Goal: Information Seeking & Learning: Find specific fact

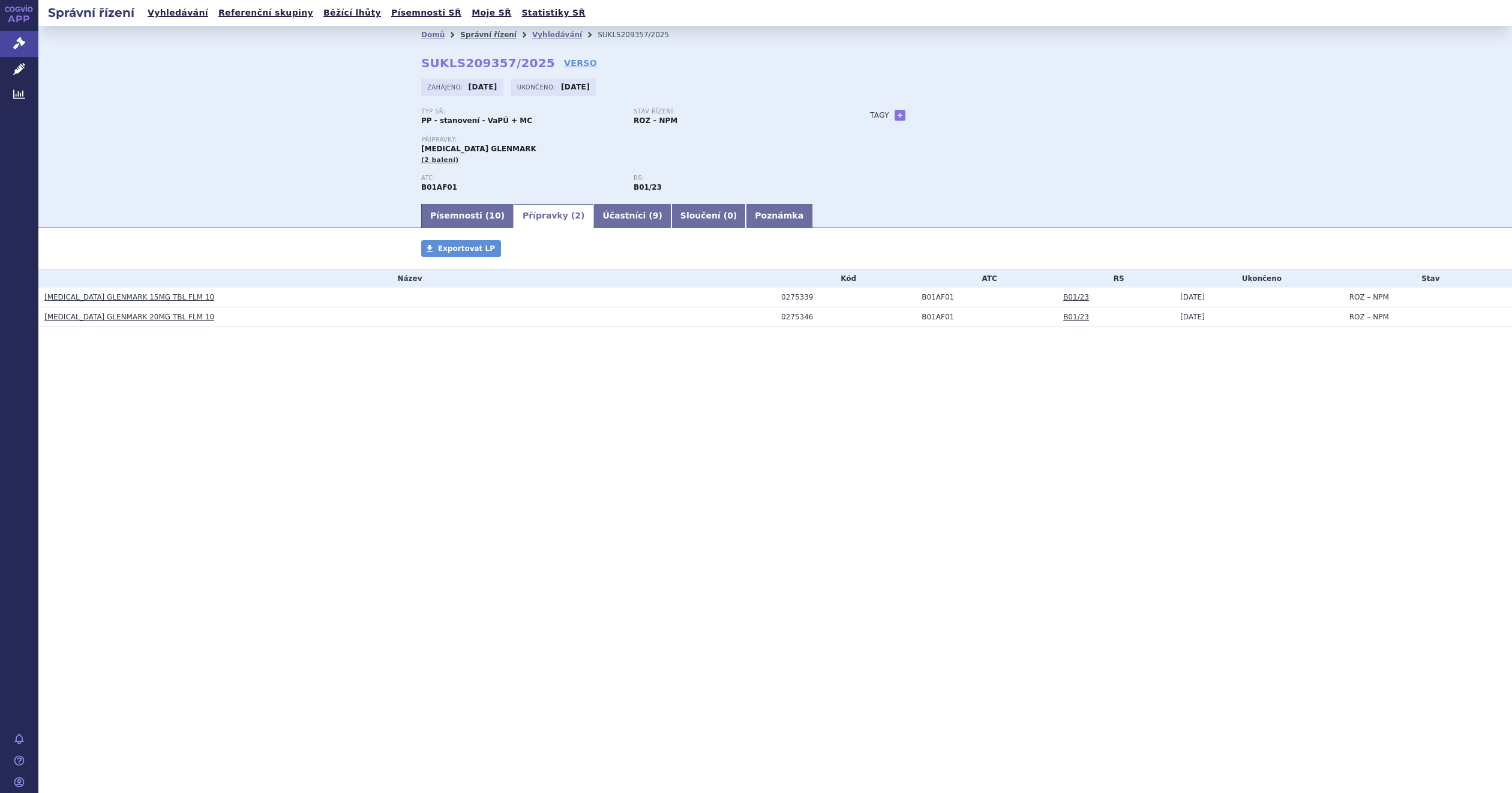
click at [493, 35] on link "Správní řízení" at bounding box center [488, 34] width 56 height 8
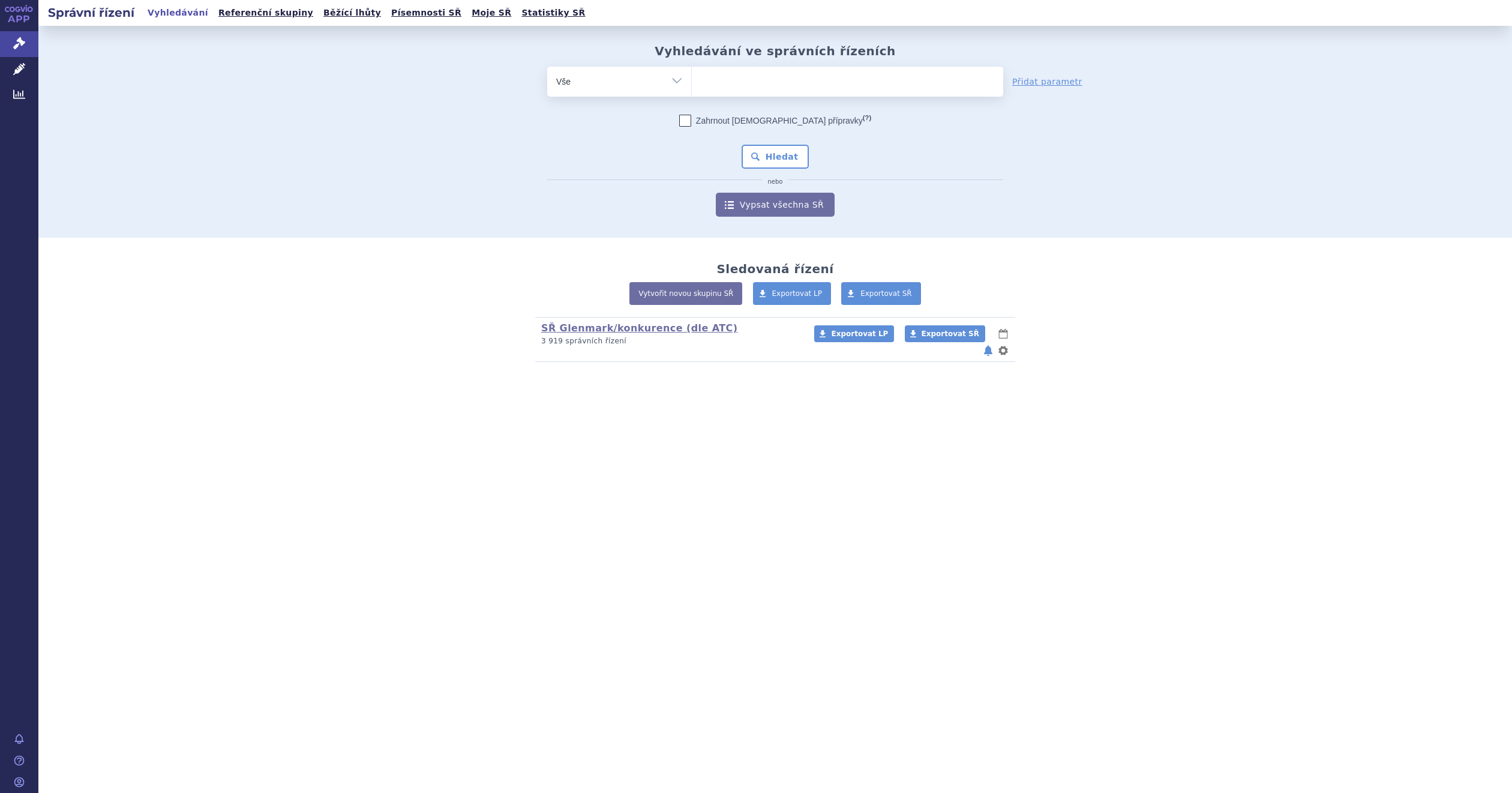
click at [744, 74] on ul at bounding box center [848, 79] width 311 height 25
click at [692, 74] on select at bounding box center [691, 80] width 1 height 30
paste input "R03AK06"
type input "R03AK06"
select select "R03AK06"
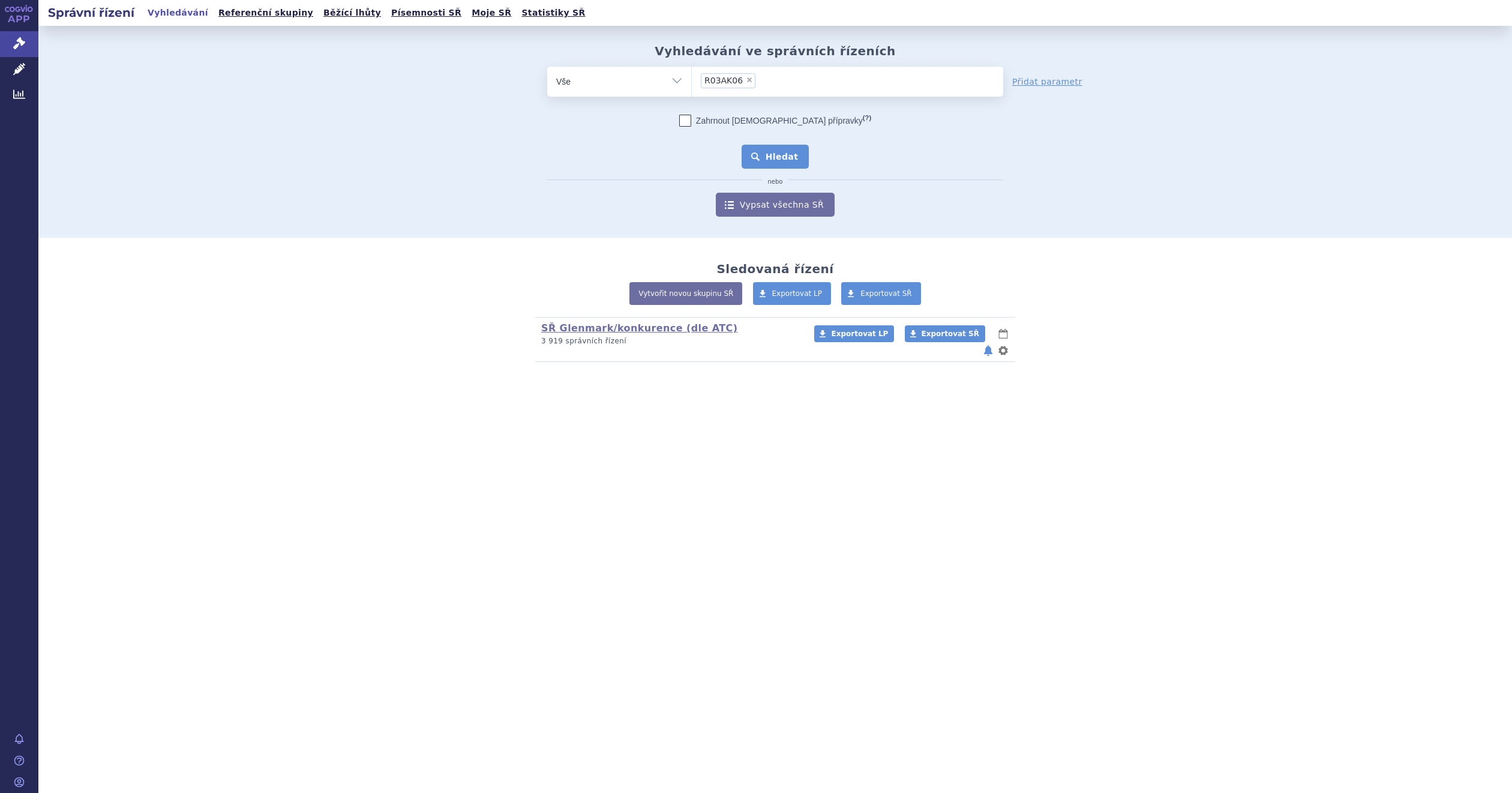
click at [769, 155] on button "Hledat" at bounding box center [775, 156] width 68 height 24
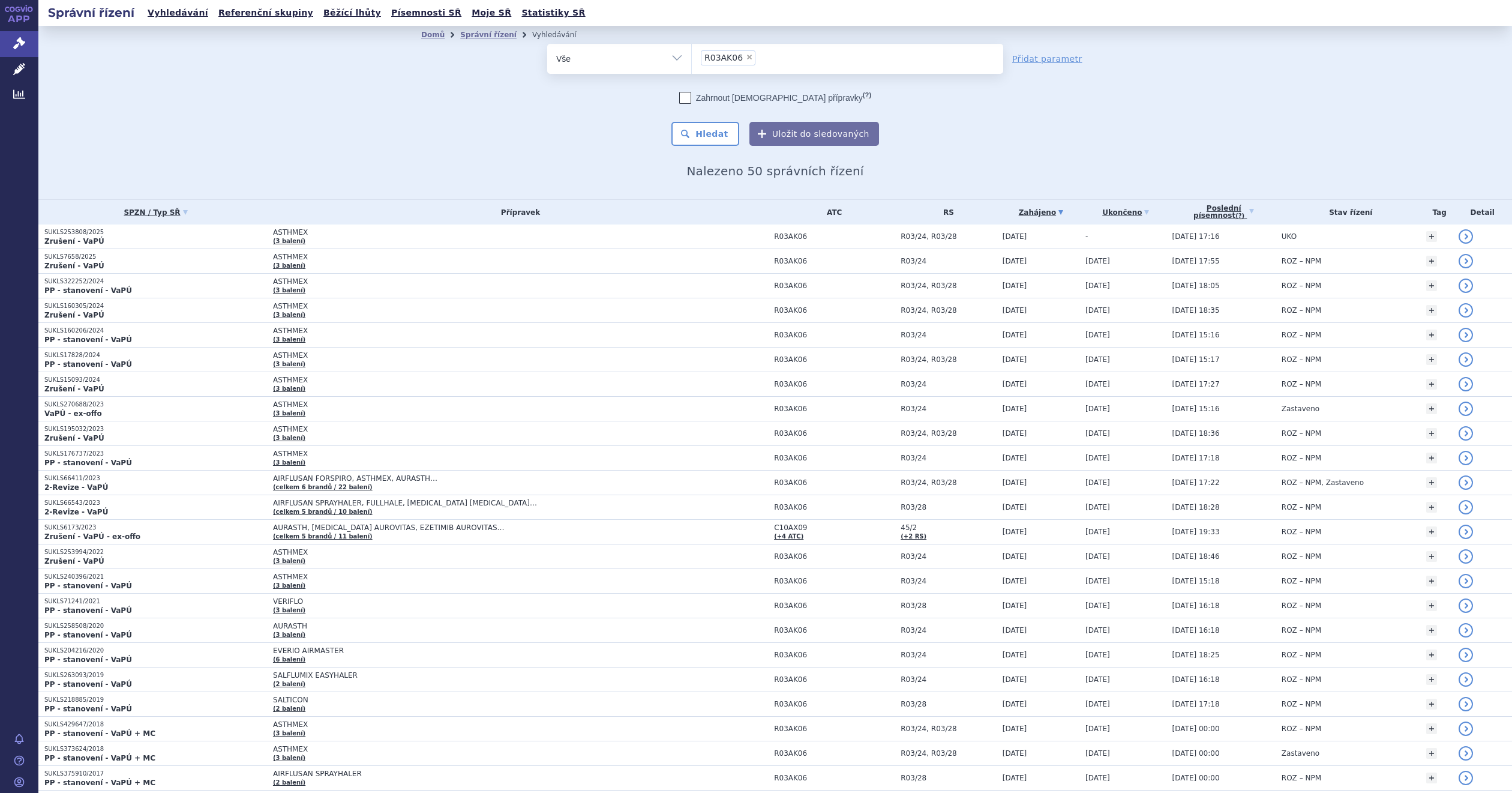
click at [746, 54] on span "×" at bounding box center [749, 57] width 7 height 7
click at [692, 54] on select "R03AK06" at bounding box center [691, 58] width 1 height 30
select select
type input "ato"
type input "atom"
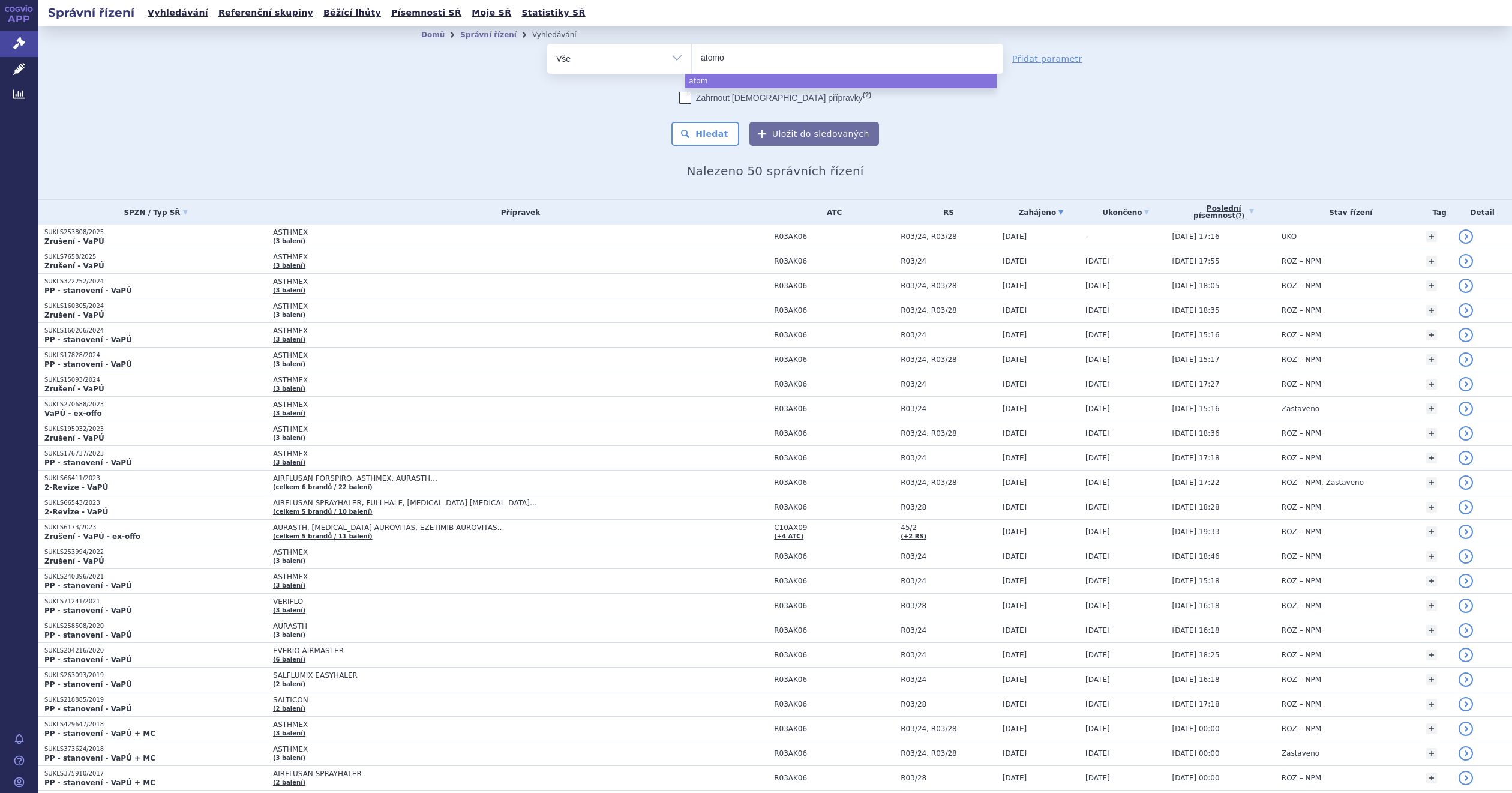
type input "atomox"
type input "atomoxe"
type input "atomoxeti"
type input "atomoxetin"
select select "atomoxetin"
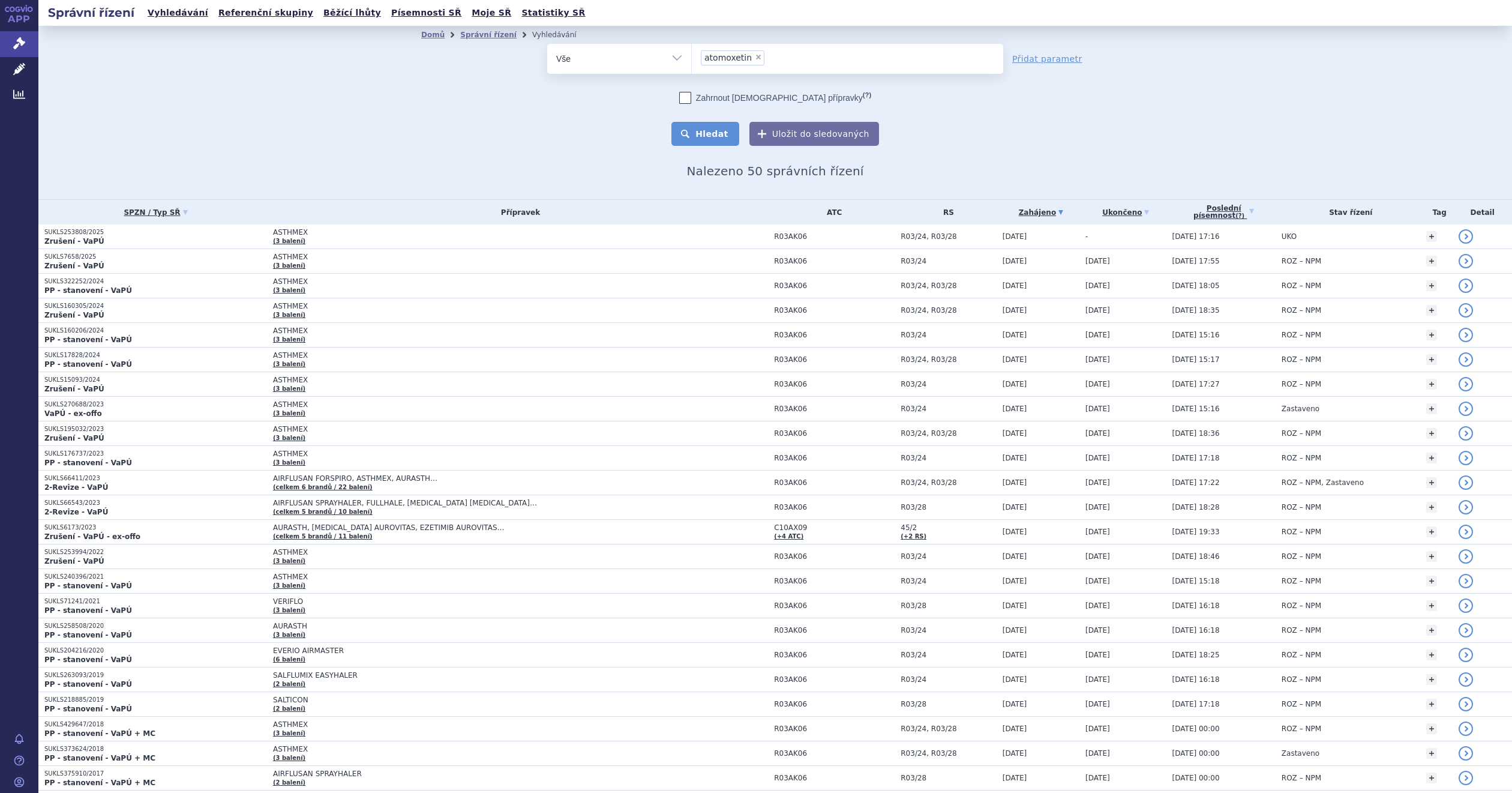
click at [695, 132] on button "Hledat" at bounding box center [705, 134] width 68 height 24
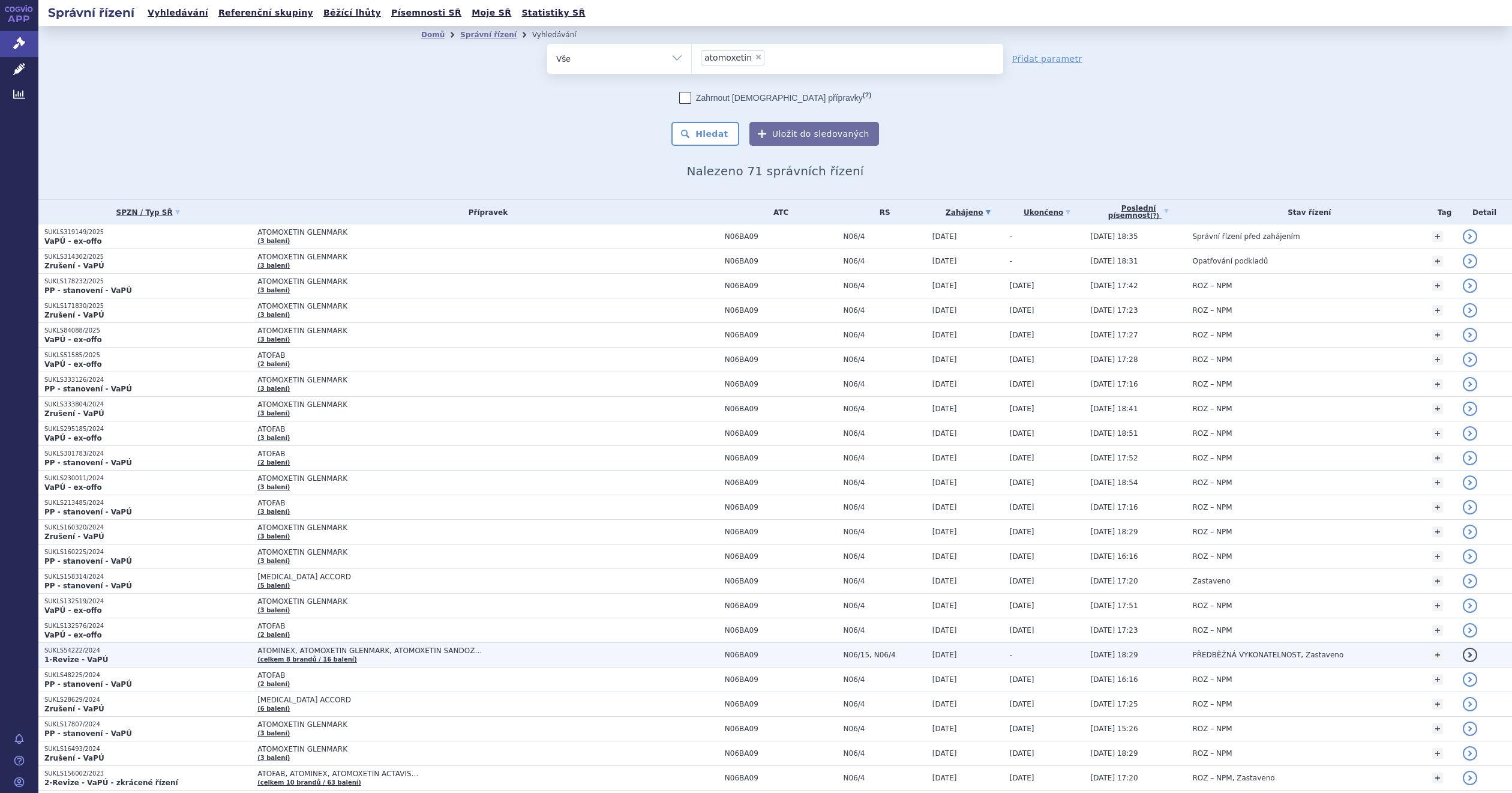
click at [409, 655] on span "ATOMINEX, ATOMOXETIN GLENMARK, ATOMOXETIN SANDOZ…" at bounding box center [407, 650] width 300 height 8
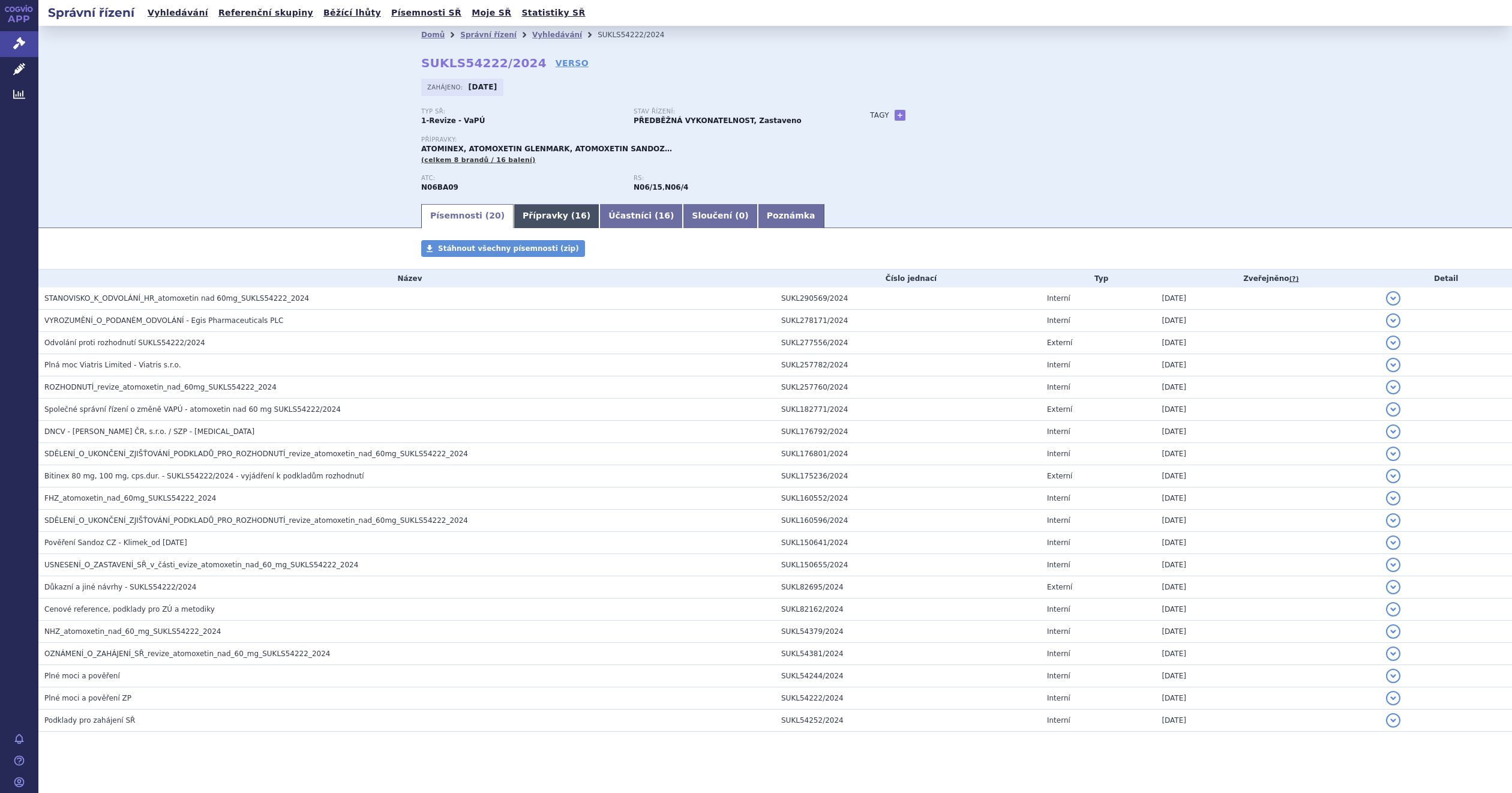
click at [544, 207] on link "Přípravky ( 16 )" at bounding box center [556, 216] width 86 height 24
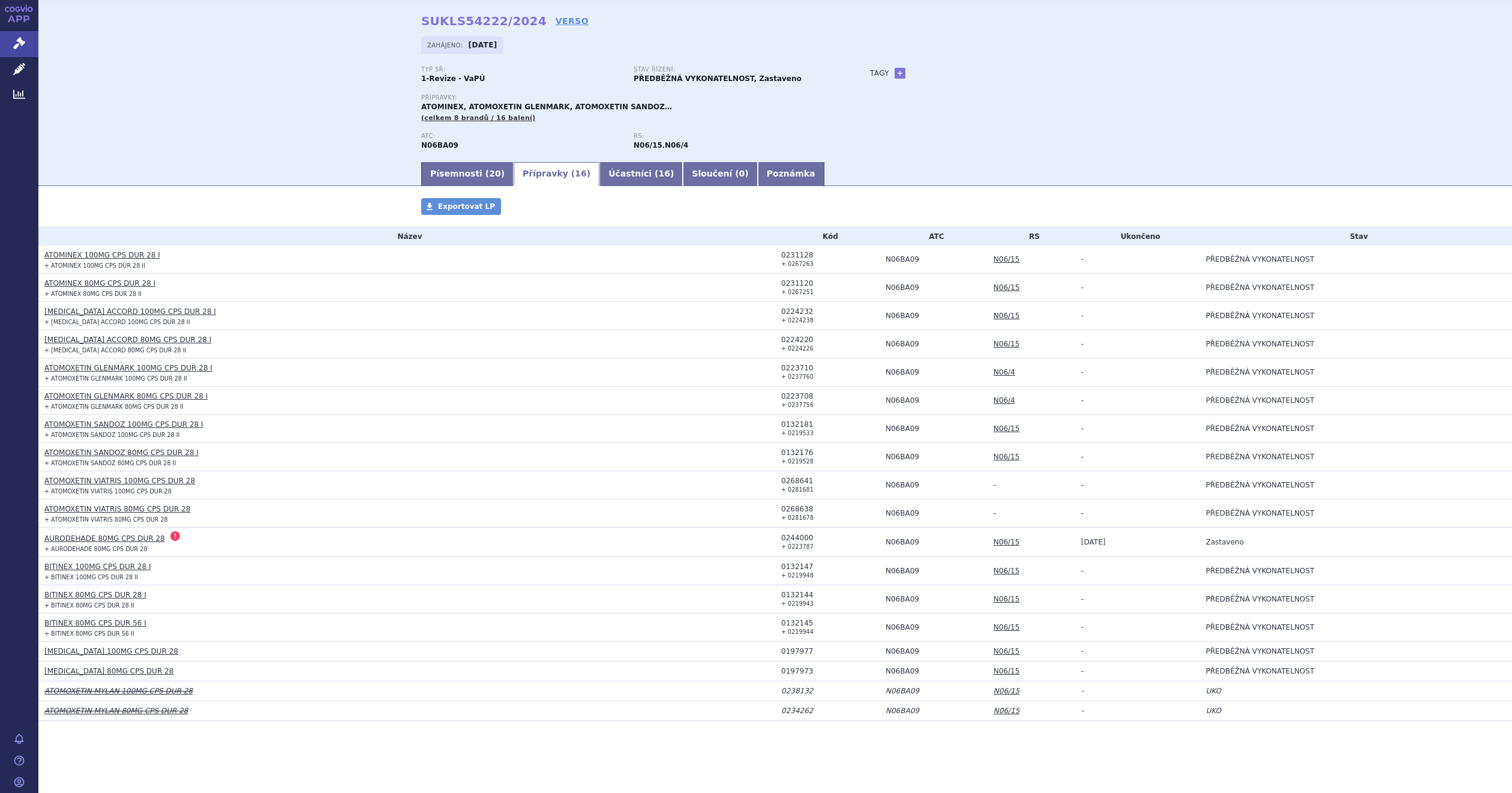
scroll to position [48, 0]
click at [459, 162] on link "Písemnosti ( 20 )" at bounding box center [468, 173] width 92 height 24
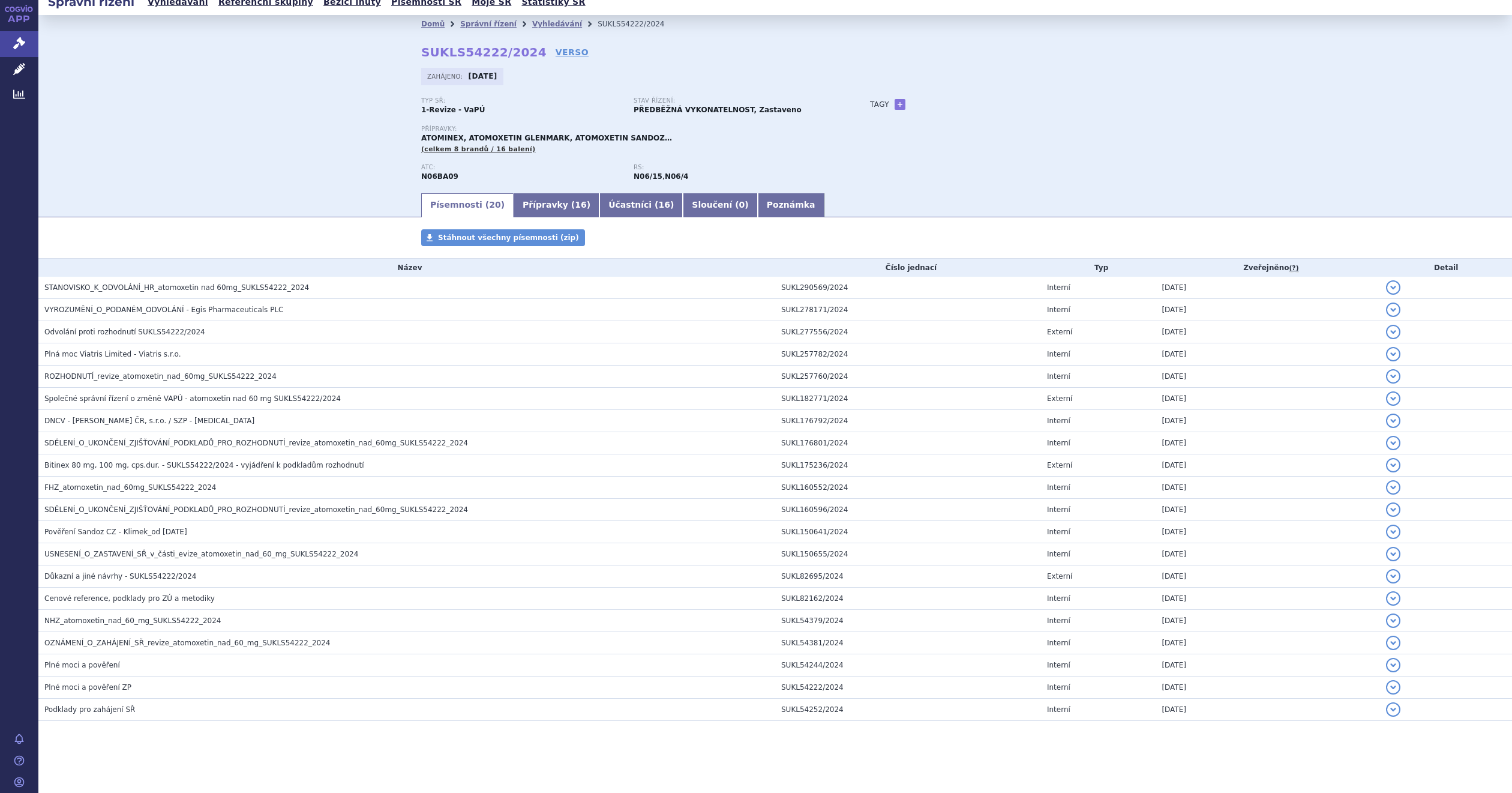
scroll to position [17, 0]
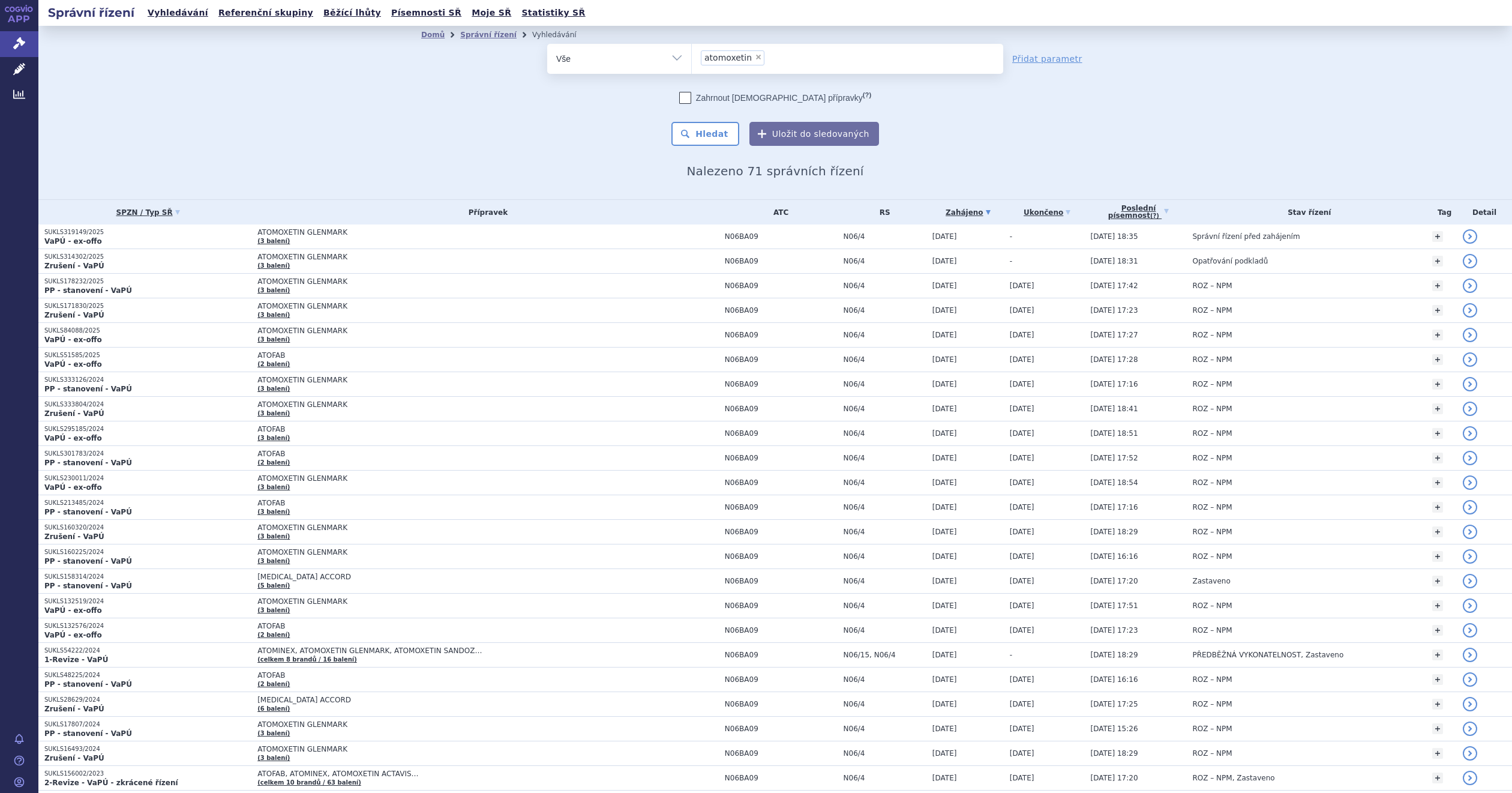
click at [269, 146] on div "Domů Správní řízení Vyhledávání Vyhledávání ve správních řízeních odstranit Vše…" at bounding box center [775, 113] width 1474 height 173
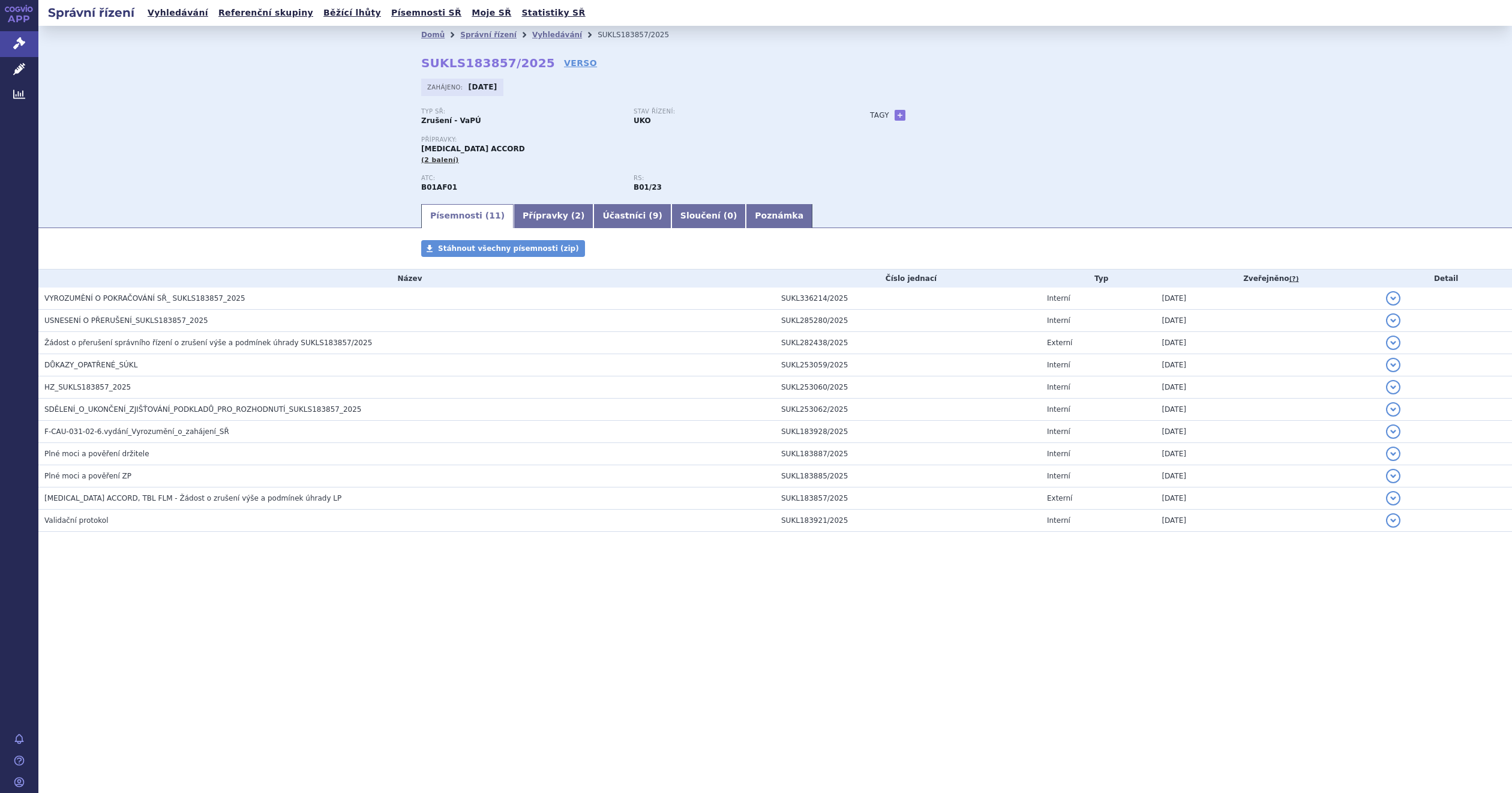
click at [308, 150] on div "Domů Správní řízení Vyhledávání SUKLS183857/2025 SUKLS183857/2025 VERSO [GEOGRA…" at bounding box center [775, 114] width 1474 height 176
